Goal: Task Accomplishment & Management: Use online tool/utility

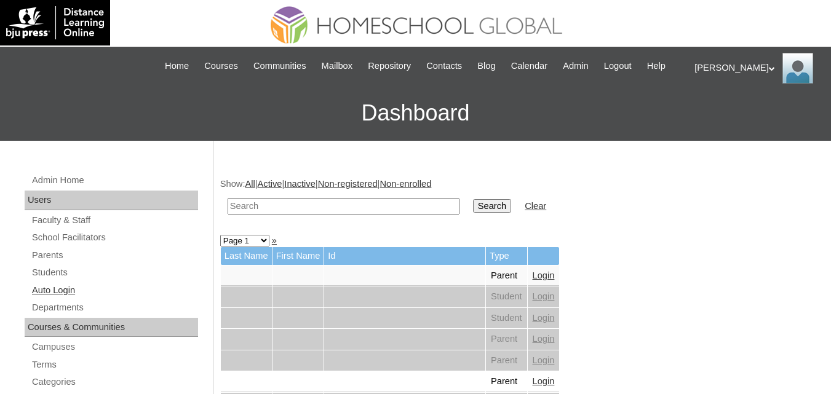
click at [66, 298] on link "Auto Login" at bounding box center [114, 290] width 167 height 15
drag, startPoint x: 0, startPoint y: 0, endPoint x: 304, endPoint y: 215, distance: 372.9
click at [304, 215] on input "text" at bounding box center [344, 206] width 232 height 17
paste input "Matteo Enrique"
type input "Matteo Enrique"
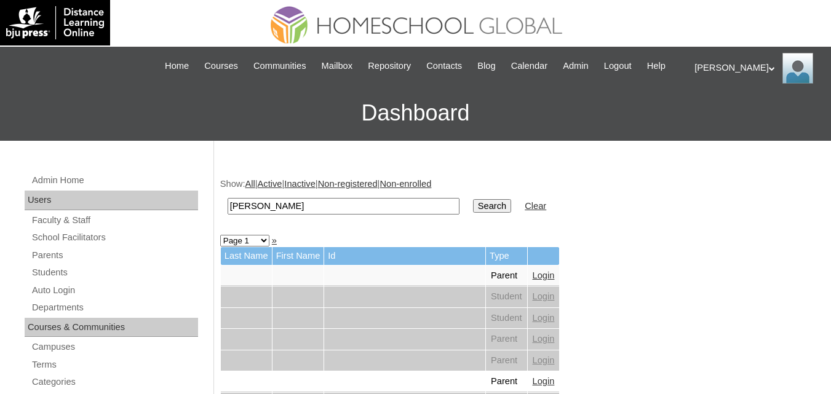
click at [473, 213] on input "Search" at bounding box center [492, 206] width 38 height 14
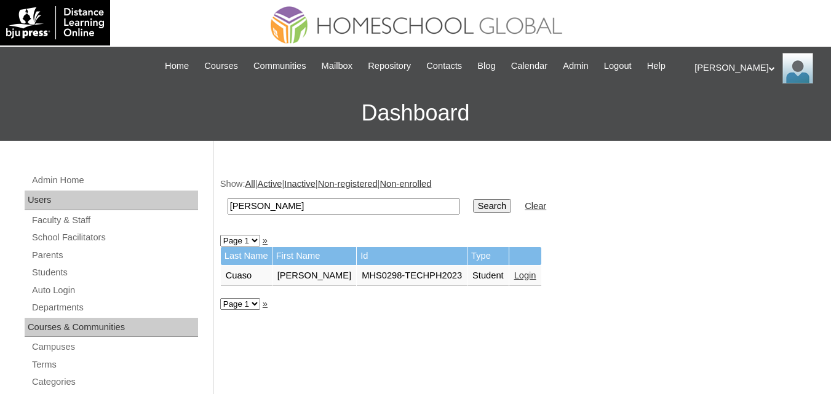
click at [524, 287] on td "Login" at bounding box center [525, 276] width 32 height 21
click at [517, 280] on link "Login" at bounding box center [525, 276] width 22 height 10
